Goal: Transaction & Acquisition: Purchase product/service

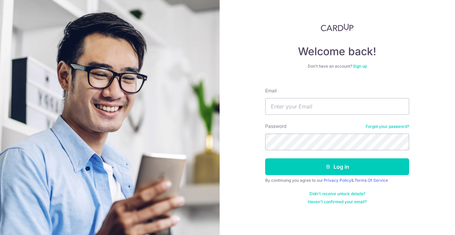
click at [374, 115] on form "Email Password Forgot your password? Log in By continuing you agree to our Priv…" at bounding box center [337, 143] width 144 height 122
click at [373, 112] on input "Email" at bounding box center [337, 106] width 144 height 17
type input "tongyinfu@hotmail.com"
click at [265, 158] on button "Log in" at bounding box center [337, 166] width 144 height 17
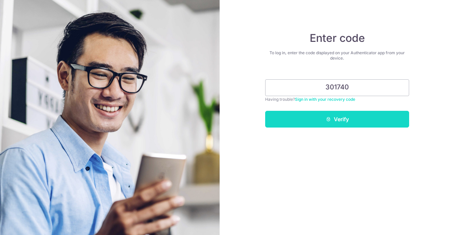
type input "301740"
click at [332, 121] on button "Verify" at bounding box center [337, 119] width 144 height 17
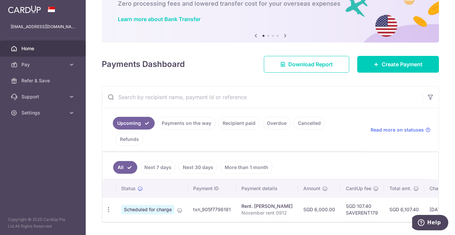
scroll to position [66, 0]
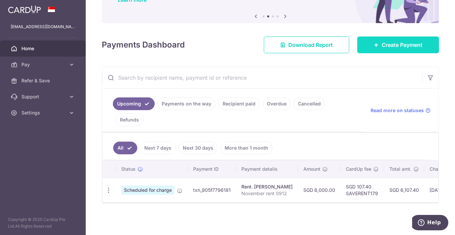
click at [383, 41] on span "Create Payment" at bounding box center [401, 45] width 41 height 8
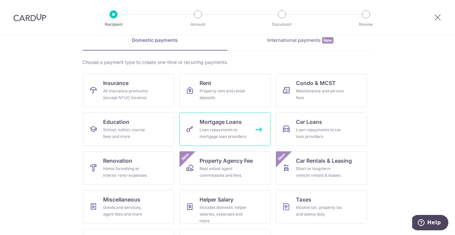
scroll to position [33, 0]
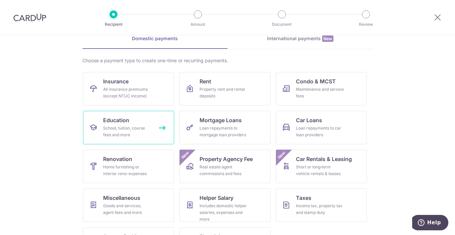
click at [121, 121] on span "Education" at bounding box center [116, 120] width 26 height 8
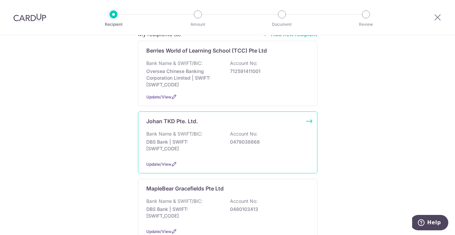
scroll to position [67, 0]
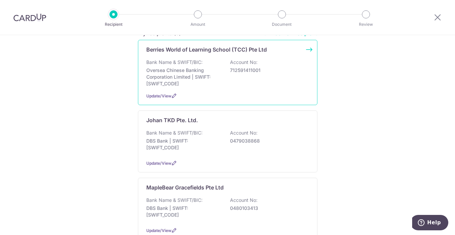
click at [203, 78] on p "Oversea Chinese Banking Corporation Limited | SWIFT: OCBCSGSGXXX" at bounding box center [183, 77] width 75 height 20
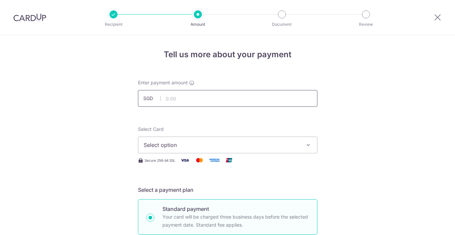
click at [202, 100] on input "text" at bounding box center [227, 98] width 179 height 17
type input "959.20"
click at [286, 141] on button "Select option" at bounding box center [227, 145] width 179 height 17
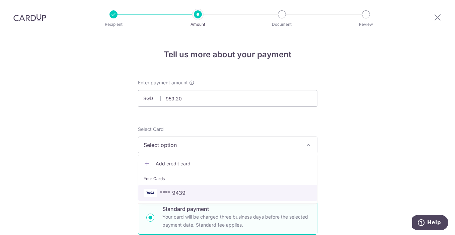
click at [205, 189] on span "**** 9439" at bounding box center [228, 193] width 168 height 8
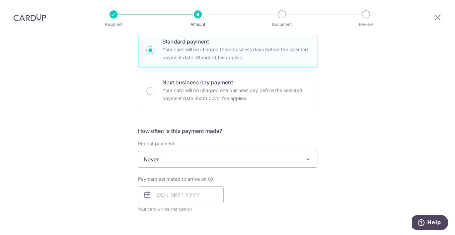
scroll to position [201, 0]
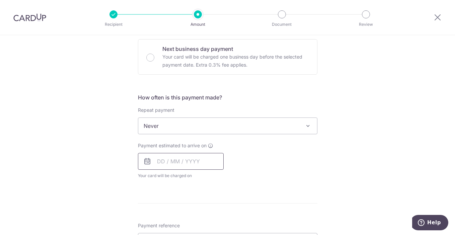
click at [191, 160] on input "text" at bounding box center [181, 161] width 86 height 17
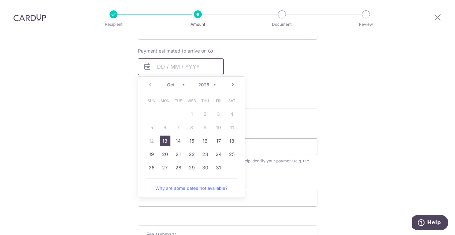
scroll to position [301, 0]
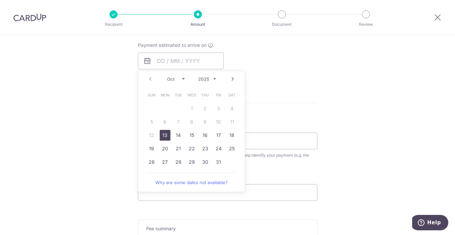
click at [163, 137] on link "13" at bounding box center [165, 135] width 11 height 11
type input "[DATE]"
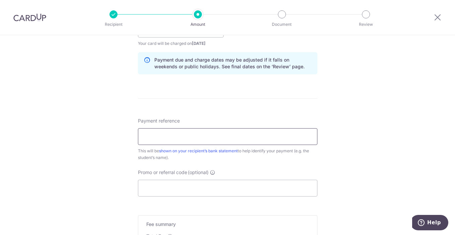
scroll to position [335, 0]
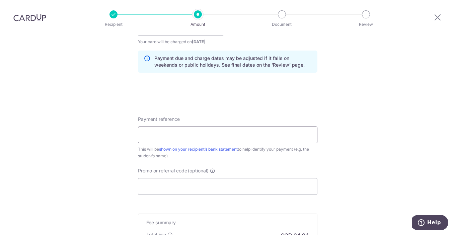
click at [164, 137] on input "Payment reference" at bounding box center [227, 134] width 179 height 17
type input "DT-I25003399 [PERSON_NAME] [PERSON_NAME]"
click at [188, 190] on input "Promo or referral code (optional)" at bounding box center [227, 186] width 179 height 17
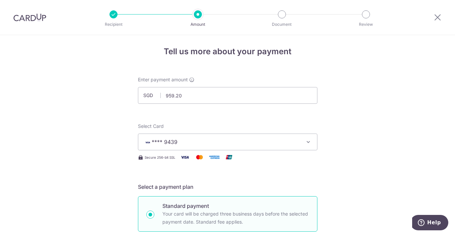
scroll to position [0, 0]
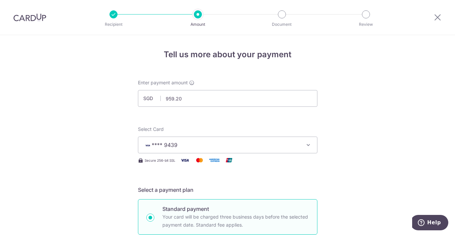
type input "OFF225"
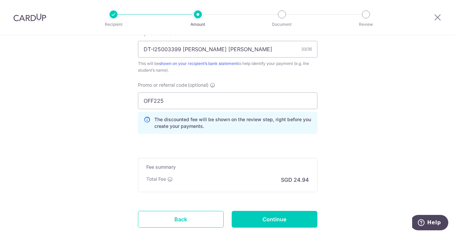
scroll to position [463, 0]
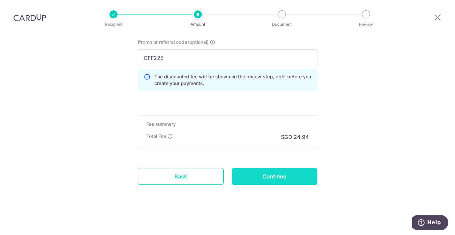
click at [283, 177] on input "Continue" at bounding box center [275, 176] width 86 height 17
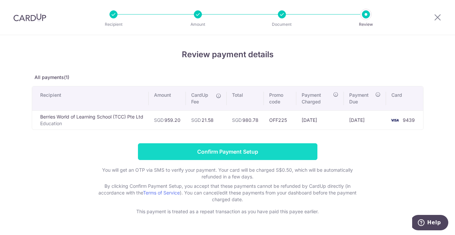
click at [248, 146] on input "Confirm Payment Setup" at bounding box center [227, 151] width 179 height 17
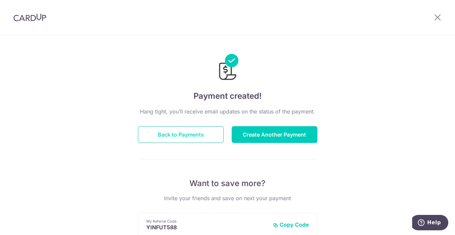
click at [177, 131] on button "Back to Payments" at bounding box center [181, 134] width 86 height 17
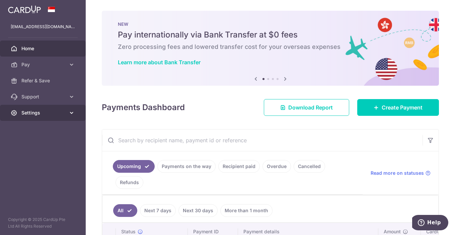
click at [44, 115] on span "Settings" at bounding box center [43, 112] width 44 height 7
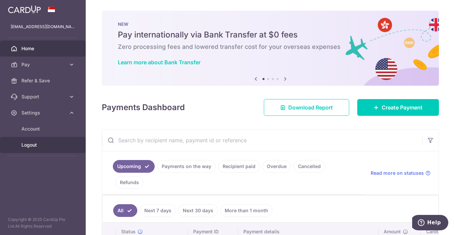
click at [31, 147] on span "Logout" at bounding box center [43, 145] width 44 height 7
